Goal: Task Accomplishment & Management: Use online tool/utility

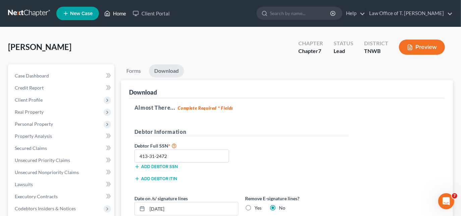
click at [116, 14] on link "Home" at bounding box center [115, 13] width 29 height 12
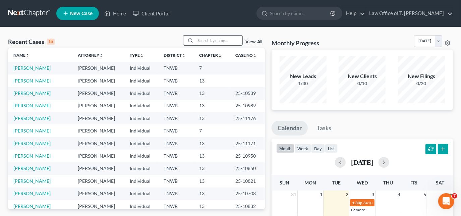
click at [211, 42] on input "search" at bounding box center [219, 41] width 47 height 10
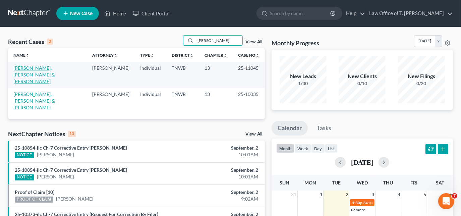
type input "[PERSON_NAME]"
click at [44, 68] on link "[PERSON_NAME], [PERSON_NAME] & [PERSON_NAME]" at bounding box center [34, 74] width 42 height 19
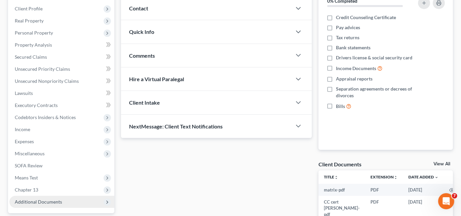
scroll to position [180, 0]
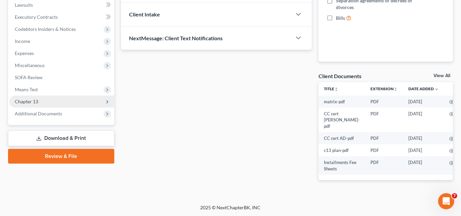
click at [31, 100] on span "Chapter 13" at bounding box center [26, 102] width 23 height 6
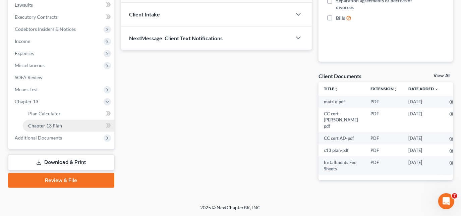
click at [52, 125] on span "Chapter 13 Plan" at bounding box center [45, 126] width 34 height 6
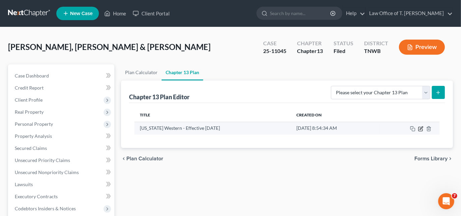
click at [422, 129] on icon "button" at bounding box center [421, 128] width 5 height 5
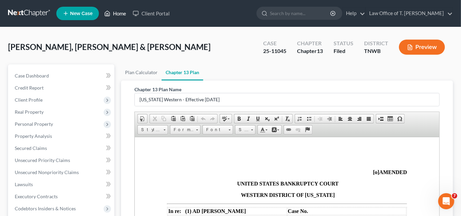
click at [118, 15] on link "Home" at bounding box center [115, 13] width 29 height 12
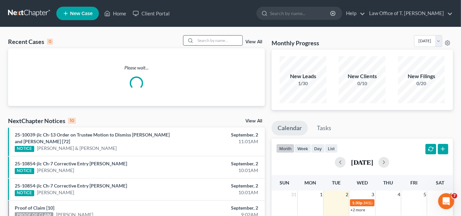
click at [210, 41] on input "search" at bounding box center [219, 41] width 47 height 10
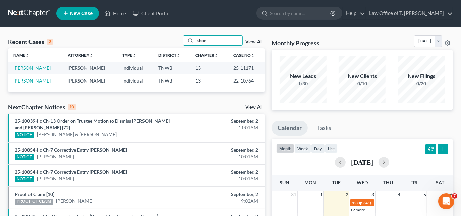
type input "shoe"
click at [30, 68] on link "[PERSON_NAME]" at bounding box center [31, 68] width 37 height 6
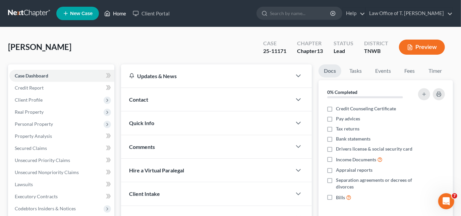
click at [122, 10] on link "Home" at bounding box center [115, 13] width 29 height 12
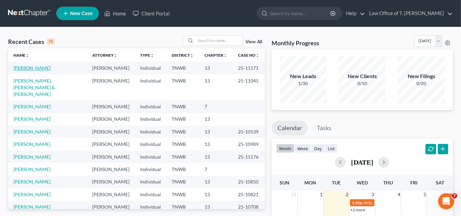
click at [32, 68] on link "[PERSON_NAME]" at bounding box center [31, 68] width 37 height 6
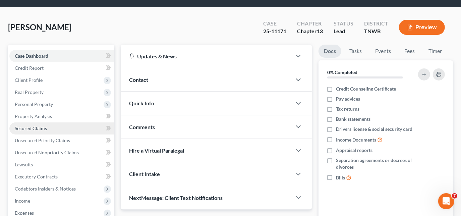
scroll to position [30, 0]
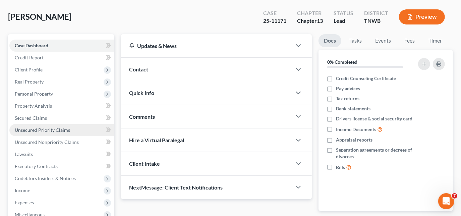
click at [53, 132] on span "Unsecured Priority Claims" at bounding box center [42, 130] width 55 height 6
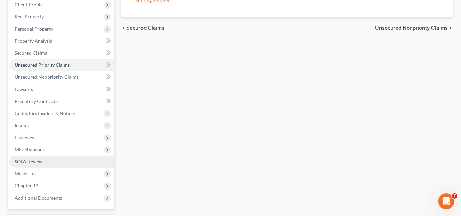
scroll to position [152, 0]
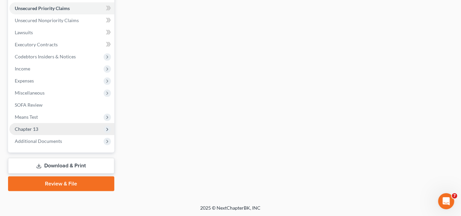
click at [33, 131] on span "Chapter 13" at bounding box center [26, 129] width 23 height 6
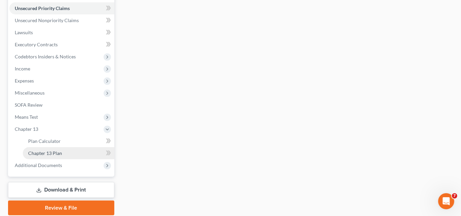
click at [65, 152] on link "Chapter 13 Plan" at bounding box center [69, 153] width 92 height 12
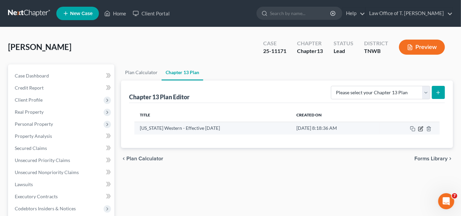
click at [420, 129] on icon "button" at bounding box center [421, 128] width 3 height 3
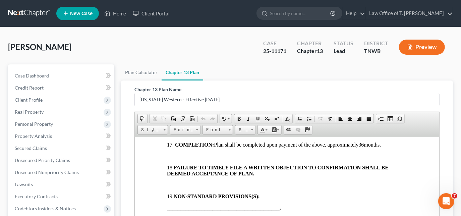
scroll to position [1004, 0]
